Goal: Entertainment & Leisure: Consume media (video, audio)

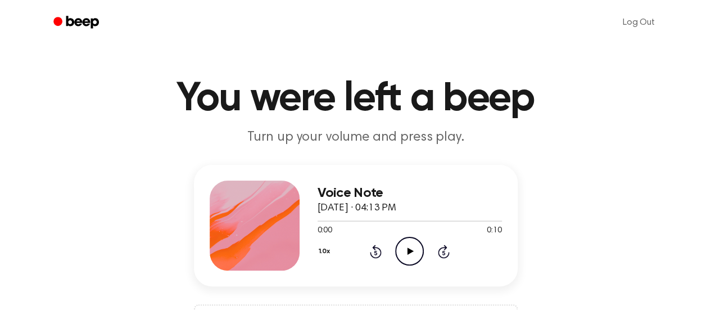
scroll to position [64, 0]
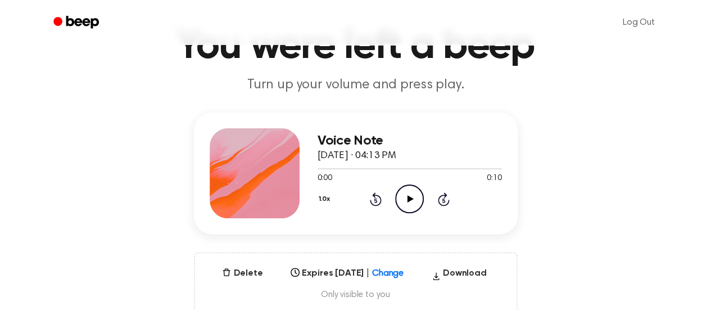
click at [409, 191] on icon "Play Audio" at bounding box center [409, 198] width 29 height 29
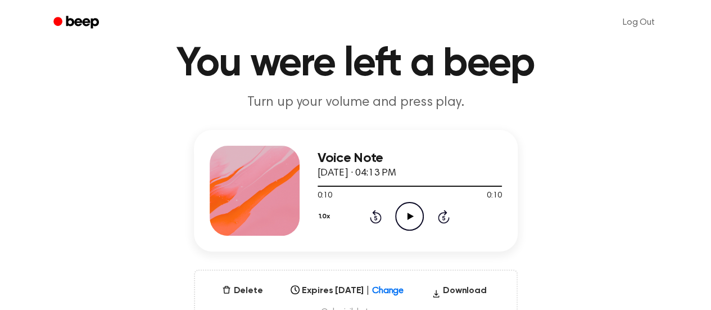
scroll to position [22, 0]
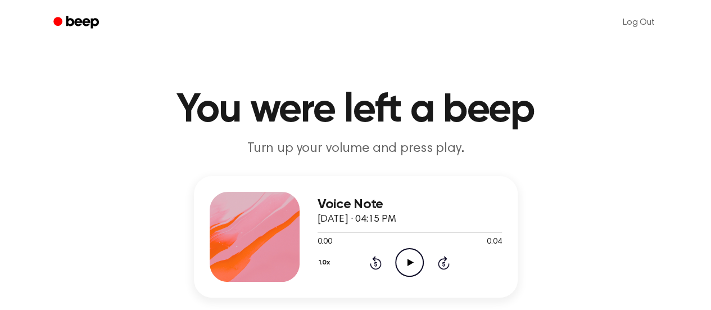
click at [412, 251] on icon "Play Audio" at bounding box center [409, 262] width 29 height 29
click at [549, 230] on div "Voice Note September 12, 2025 · 04:15 PM 0:04 0:04 Your browser does not suppor…" at bounding box center [355, 277] width 684 height 202
